Goal: Task Accomplishment & Management: Use online tool/utility

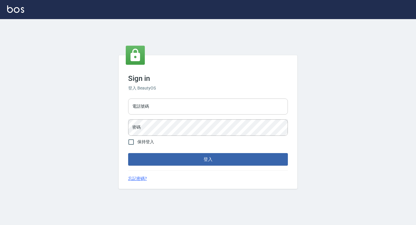
click at [161, 109] on input "電話號碼" at bounding box center [208, 106] width 160 height 16
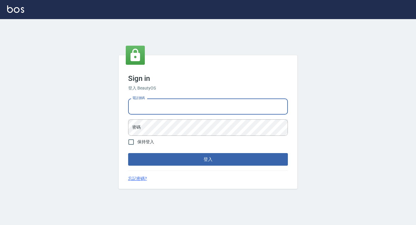
type input "0422271378"
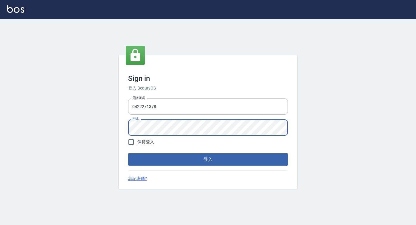
click at [128, 153] on button "登入" at bounding box center [208, 159] width 160 height 13
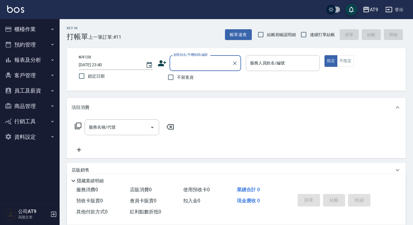
click at [36, 61] on button "報表及分析" at bounding box center [29, 59] width 55 height 15
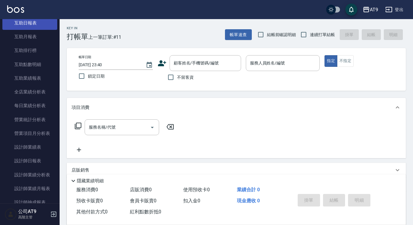
scroll to position [164, 0]
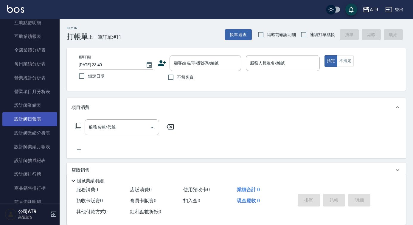
click at [45, 120] on link "設計師日報表" at bounding box center [29, 119] width 55 height 14
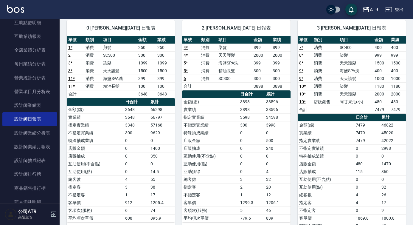
scroll to position [73, 0]
